Goal: Information Seeking & Learning: Learn about a topic

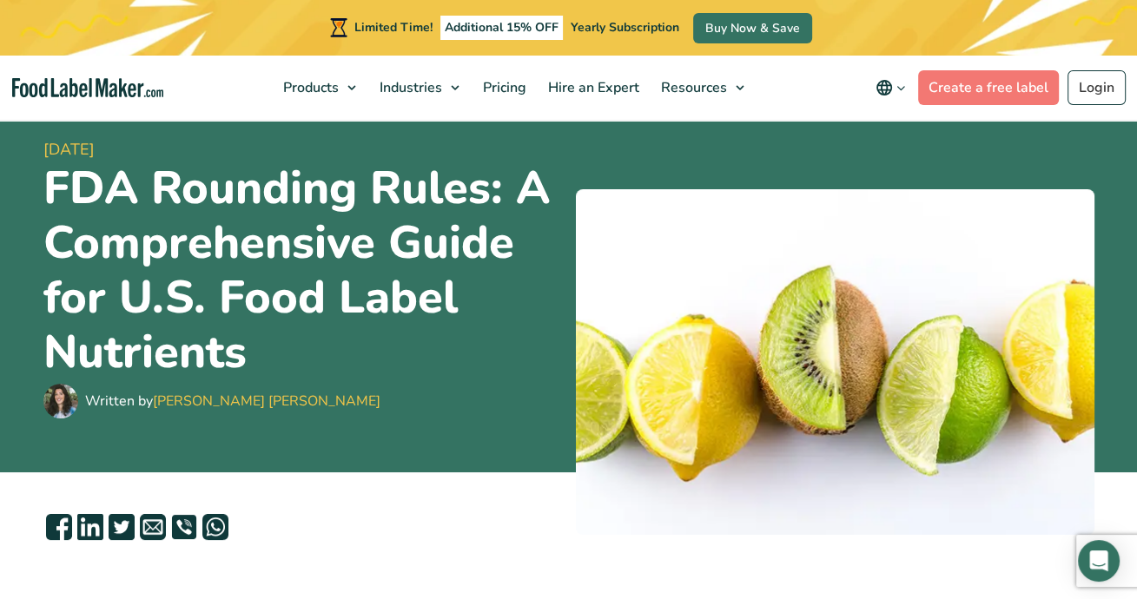
scroll to position [70, 0]
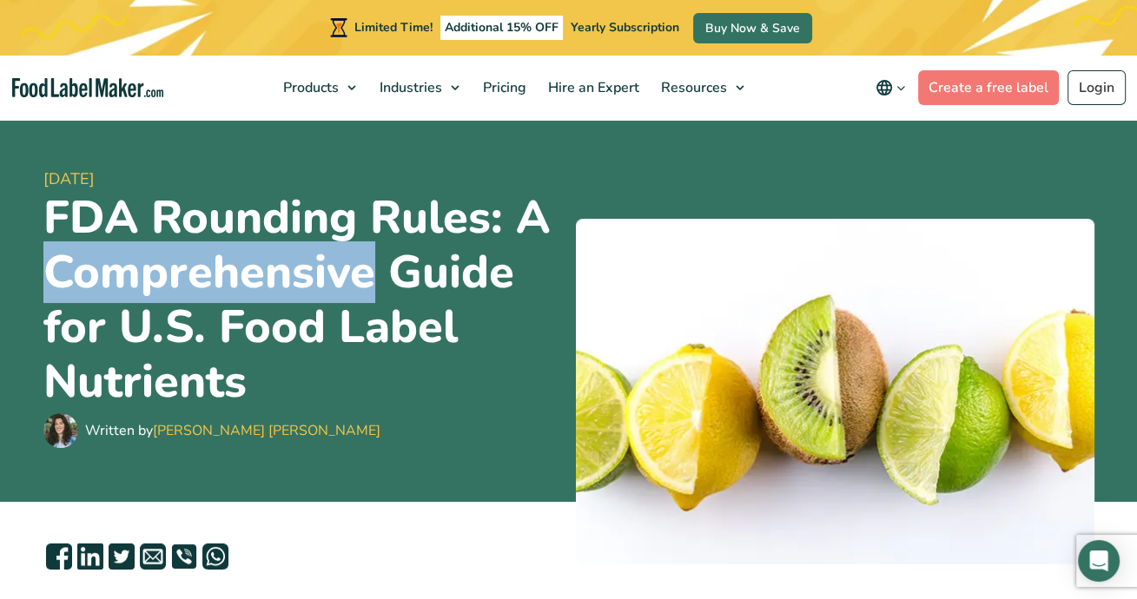
drag, startPoint x: 52, startPoint y: 275, endPoint x: 369, endPoint y: 268, distance: 317.2
click at [369, 268] on h1 "FDA Rounding Rules: A Comprehensive Guide for U.S. Food Label Nutrients" at bounding box center [302, 300] width 519 height 218
copy h1 "Comprehensive"
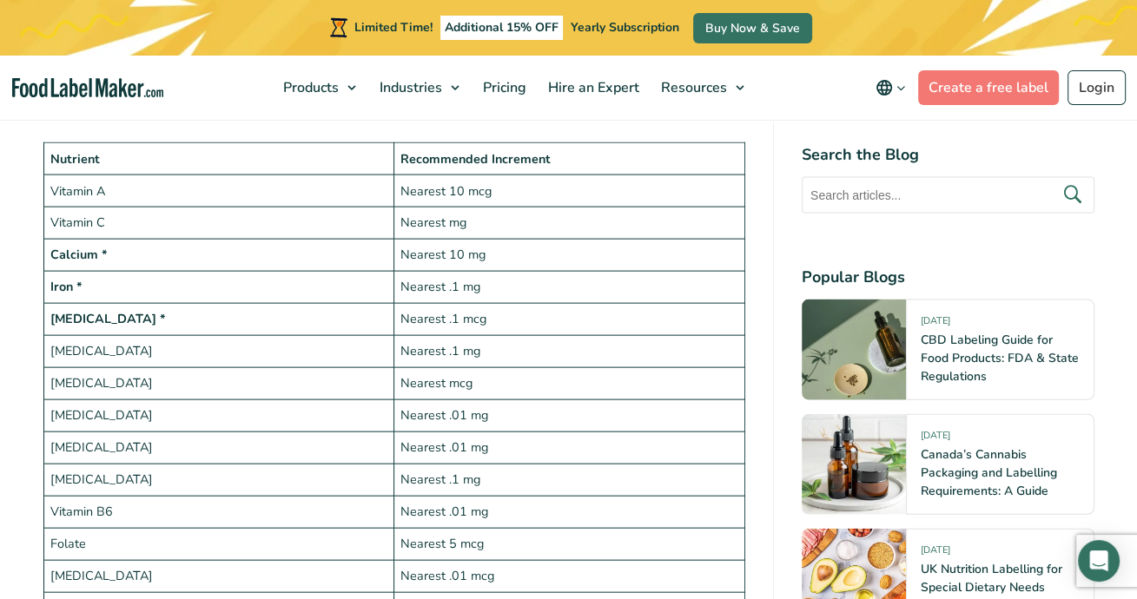
scroll to position [3197, 0]
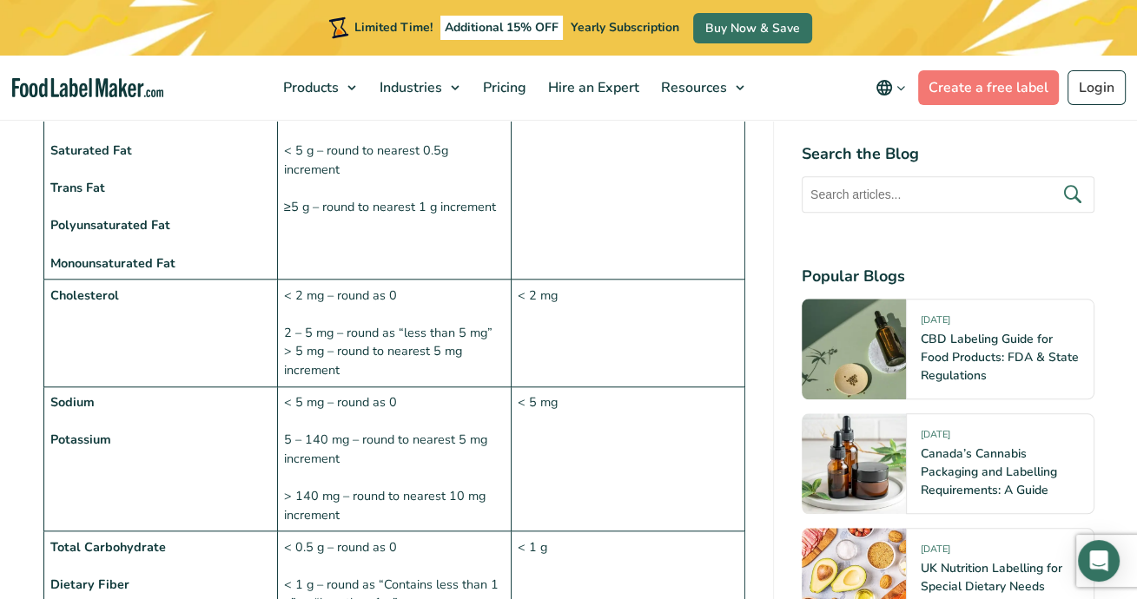
scroll to position [1529, 0]
